Goal: Information Seeking & Learning: Learn about a topic

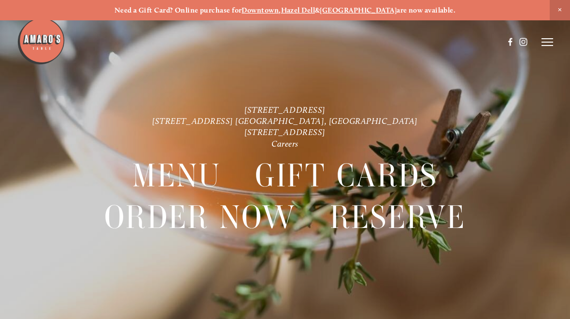
scroll to position [-21, 0]
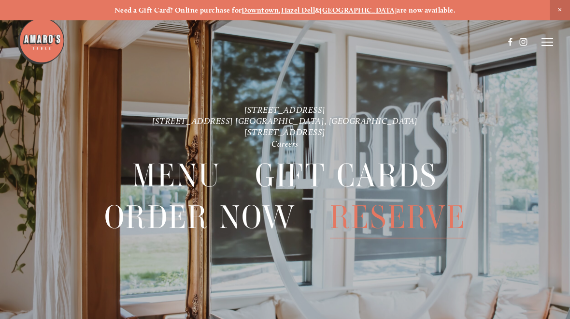
scroll to position [20, 0]
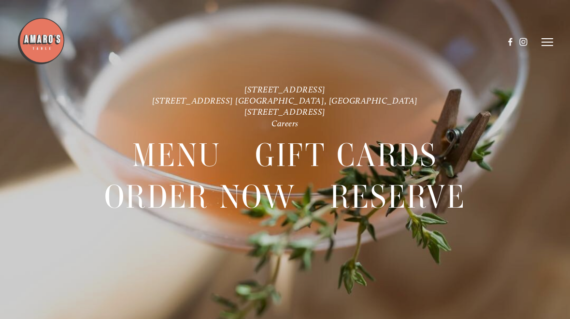
click at [204, 150] on span "Menu" at bounding box center [176, 155] width 88 height 42
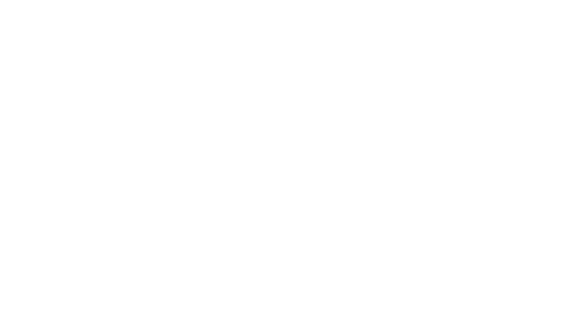
click at [196, 160] on span "Menu" at bounding box center [176, 155] width 88 height 42
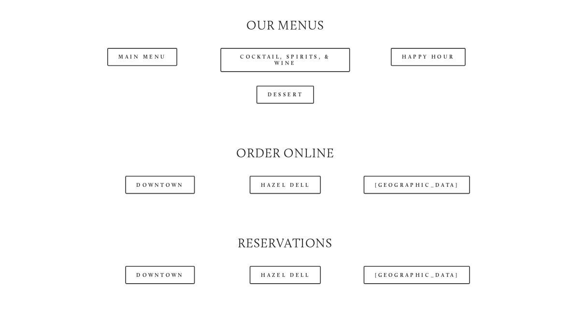
scroll to position [883, 0]
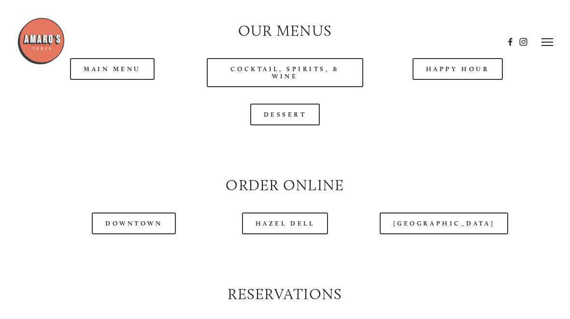
click at [462, 77] on header "Menu Order Now Visit Gallery 0" at bounding box center [285, 42] width 536 height 84
click at [474, 82] on header "Menu Order Now Visit Gallery 0" at bounding box center [285, 42] width 536 height 84
click at [466, 79] on header "Menu Order Now Visit Gallery 0" at bounding box center [285, 42] width 536 height 84
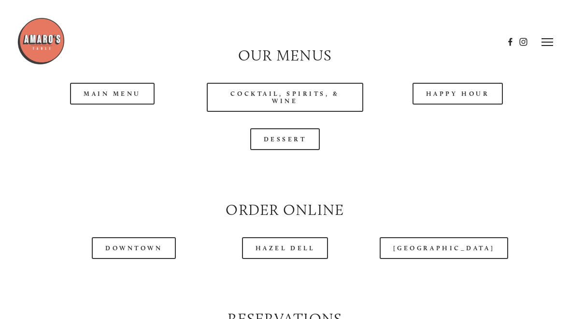
scroll to position [857, 0]
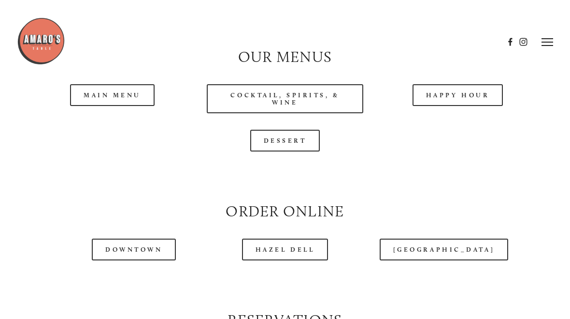
click at [475, 106] on link "Happy Hour" at bounding box center [458, 95] width 91 height 22
click at [146, 100] on link "Main Menu" at bounding box center [112, 95] width 85 height 22
